Goal: Find contact information: Find contact information

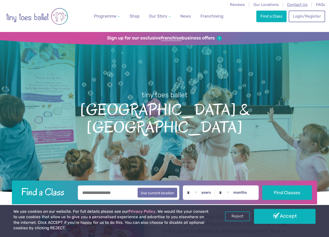
click at [295, 3] on span "Contact Us" at bounding box center [297, 4] width 20 height 5
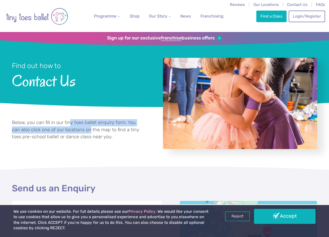
drag, startPoint x: 71, startPoint y: 127, endPoint x: 91, endPoint y: 134, distance: 21.3
click at [91, 134] on p "Below, you can fill in our tiny toes ballet enquiry form. You can also click on…" at bounding box center [76, 129] width 128 height 21
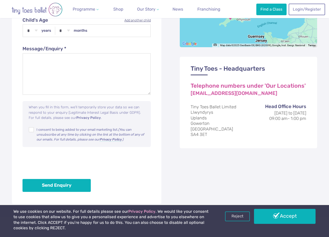
scroll to position [310, 0]
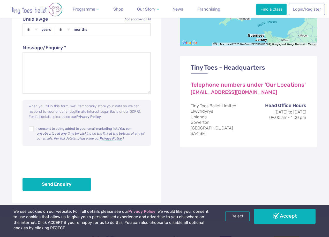
drag, startPoint x: 204, startPoint y: 142, endPoint x: 191, endPoint y: 110, distance: 35.1
click at [191, 110] on div "Tiny Toes - Headquarters Telephone numbers under 'Our Locations' [EMAIL_ADDRESS…" at bounding box center [248, 102] width 137 height 92
